Goal: Task Accomplishment & Management: Use online tool/utility

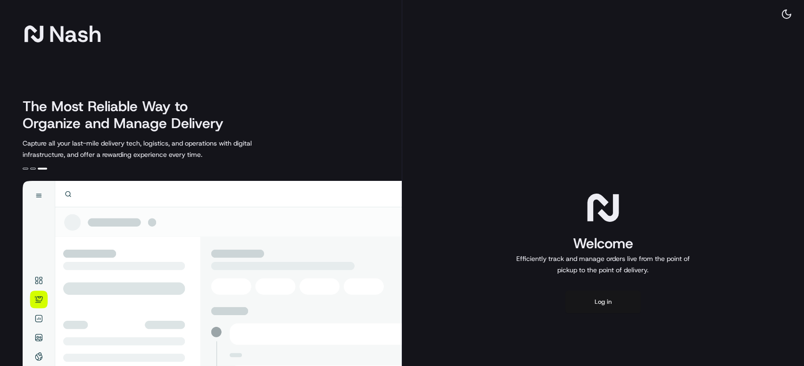
click at [600, 302] on button "Log in" at bounding box center [602, 302] width 75 height 23
